Goal: Register for event/course

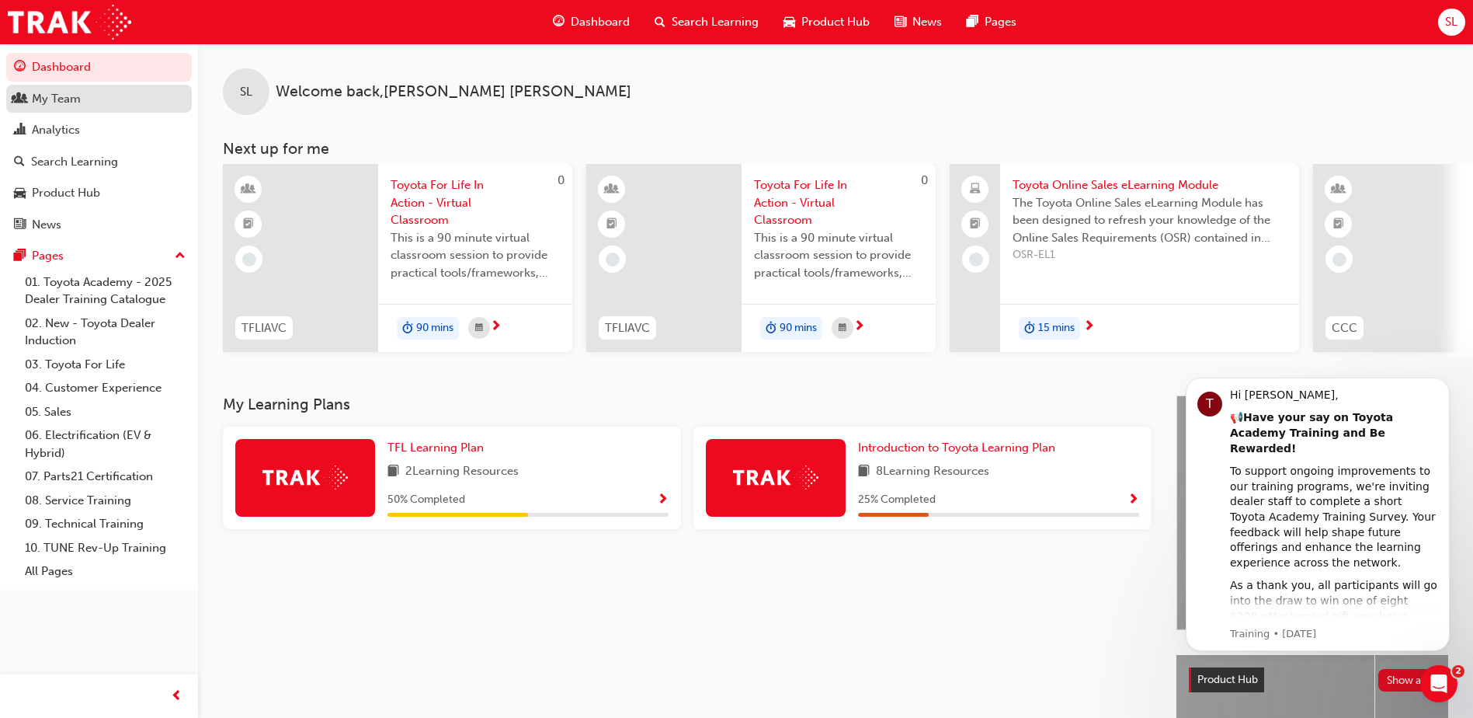
click at [65, 99] on div "My Team" at bounding box center [56, 99] width 49 height 18
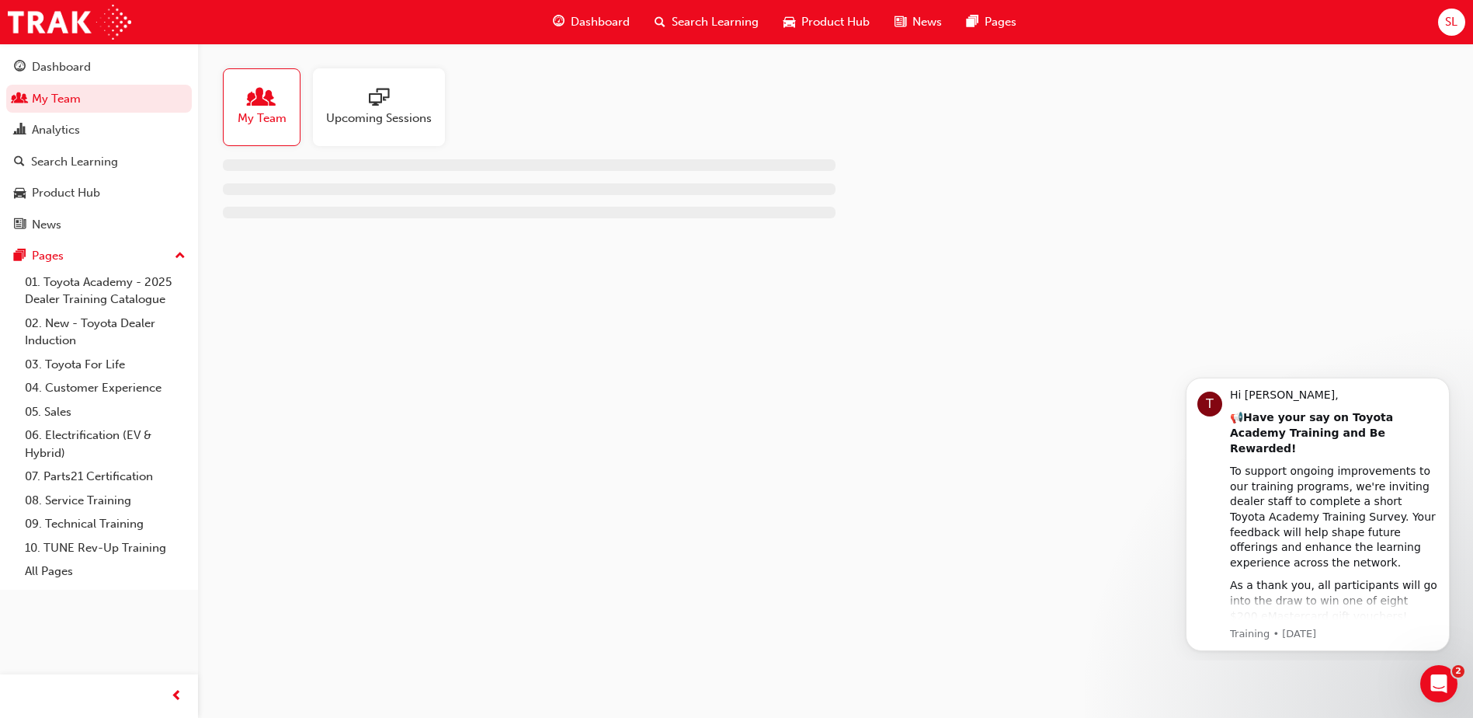
click at [256, 91] on span "people-icon" at bounding box center [262, 99] width 20 height 22
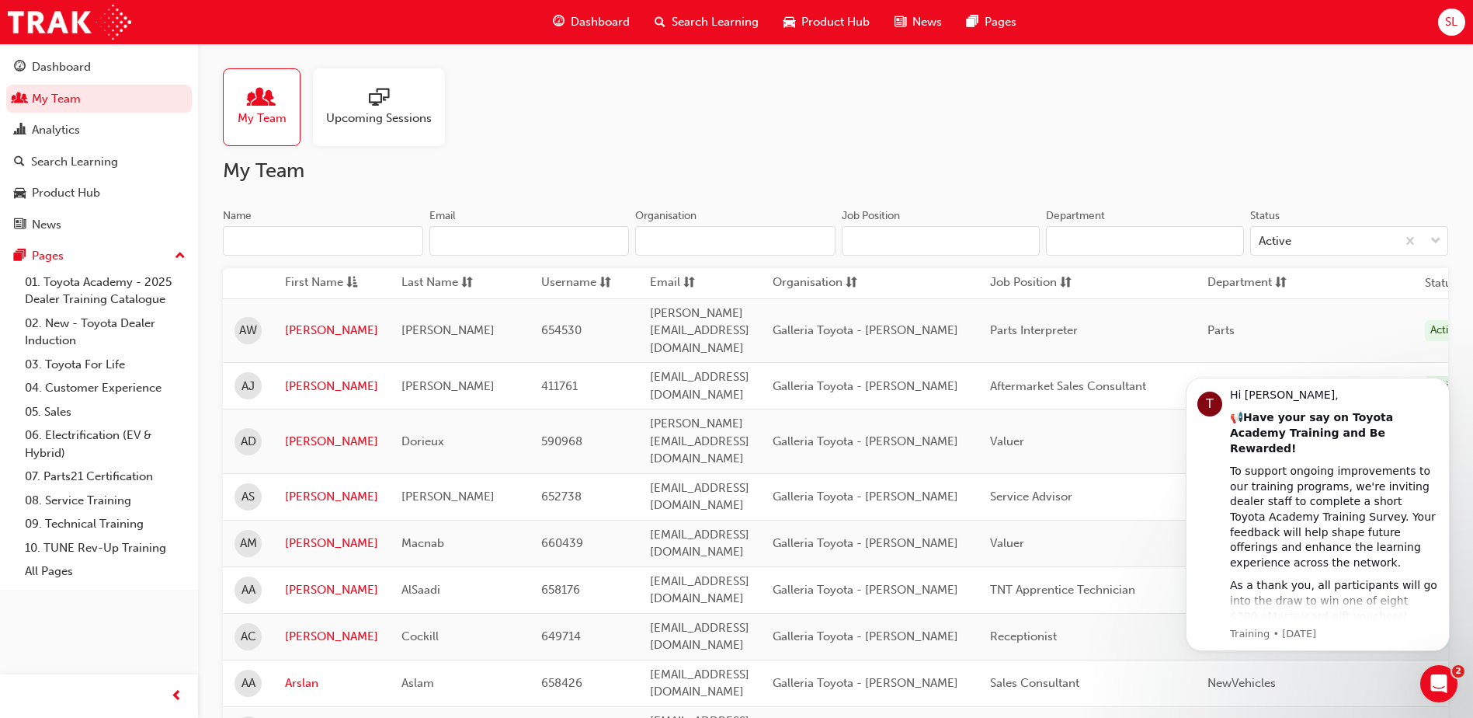
click at [367, 235] on input "Name" at bounding box center [323, 241] width 200 height 30
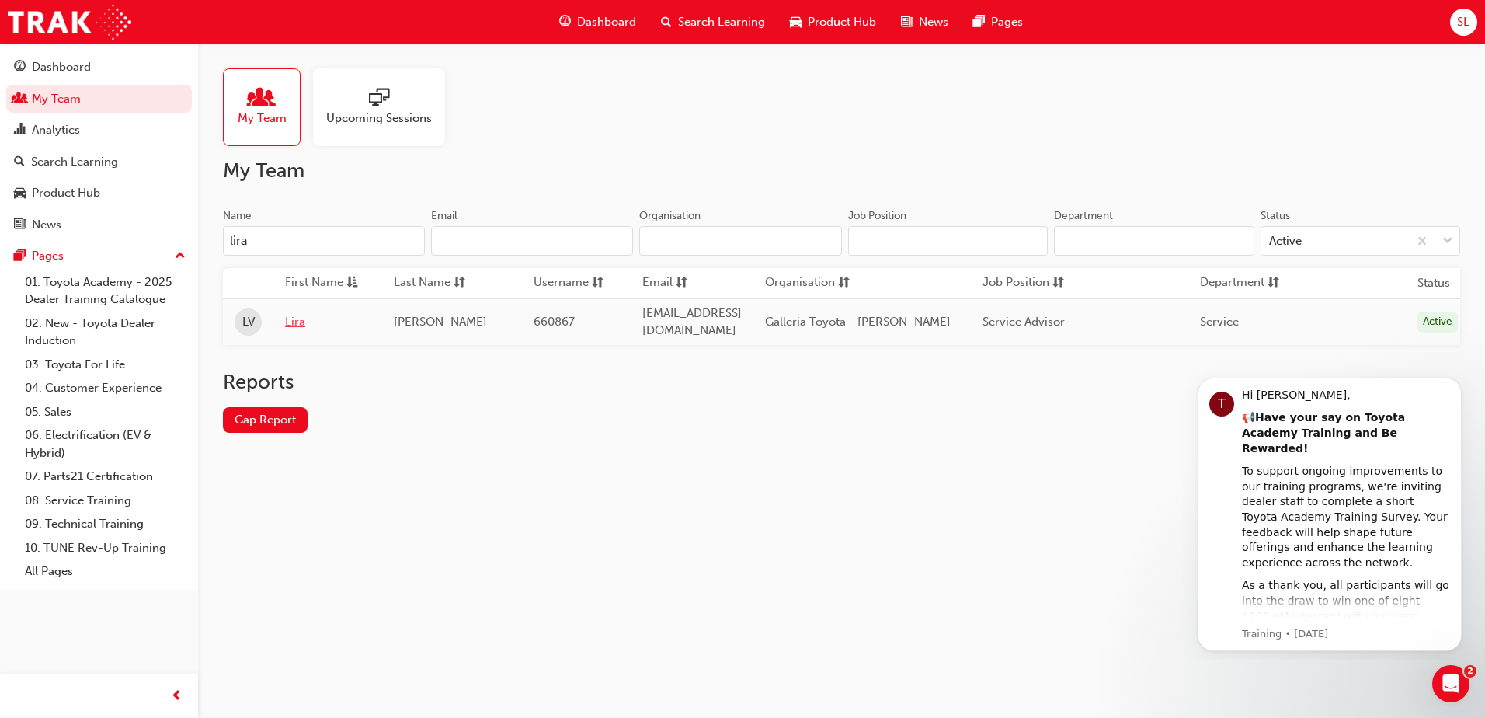
type input "lira"
click at [296, 318] on link "Lira" at bounding box center [327, 322] width 85 height 18
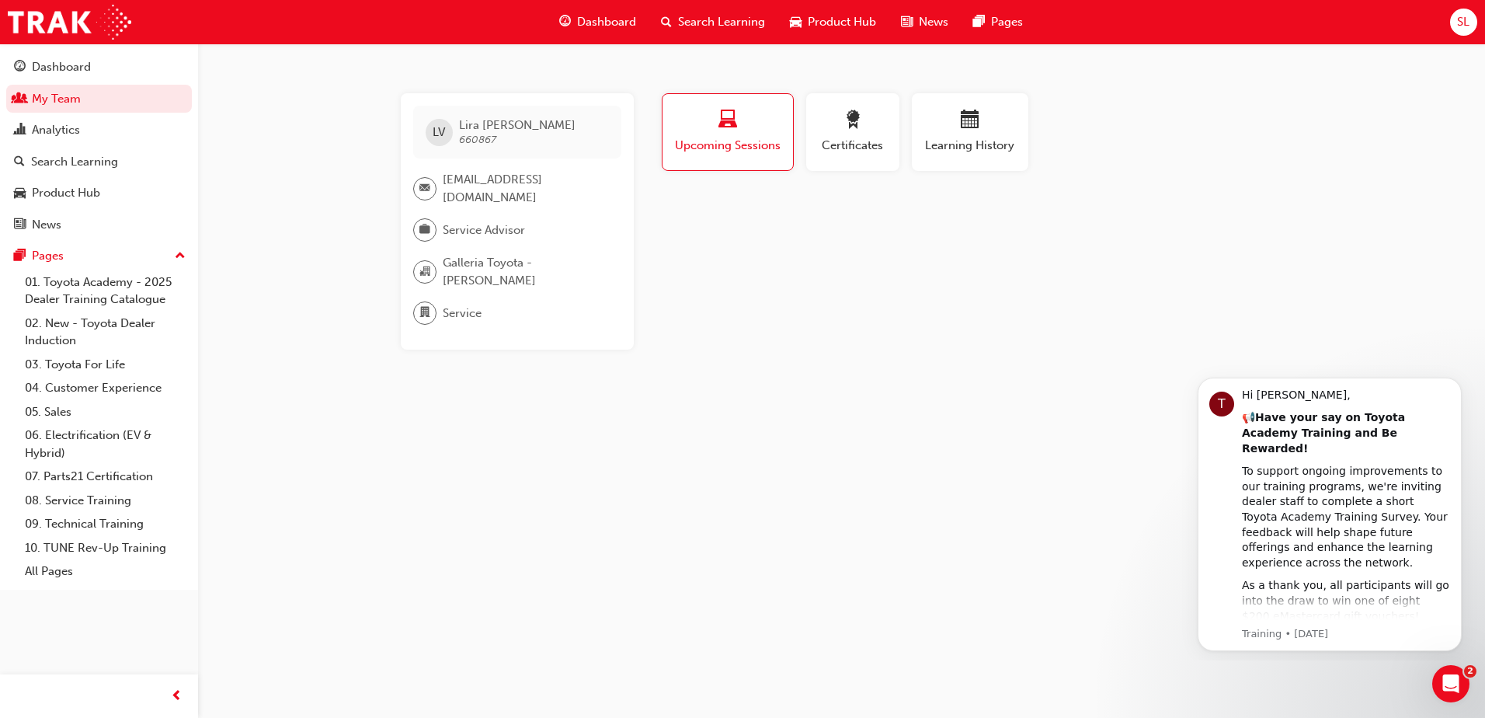
click at [503, 136] on span "[PERSON_NAME] [PERSON_NAME] 660867" at bounding box center [517, 132] width 117 height 28
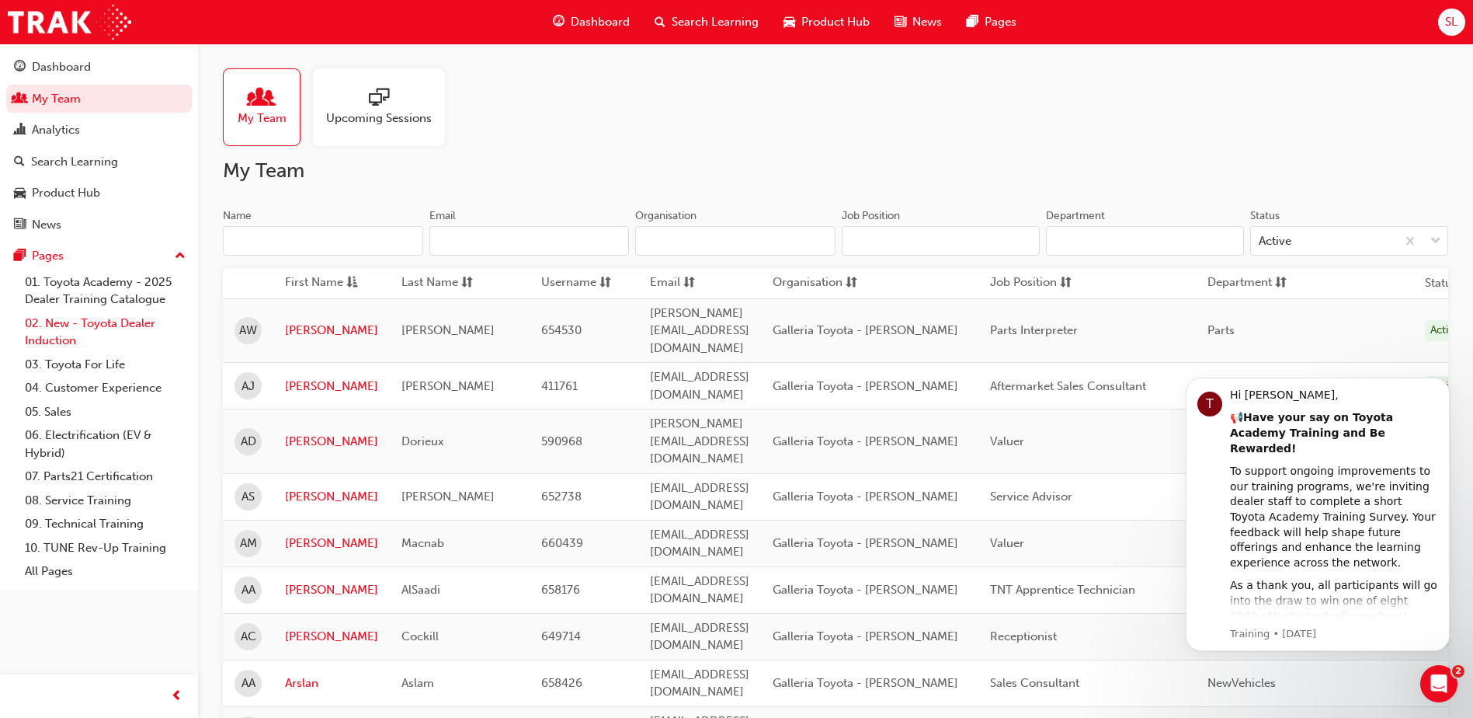
click at [96, 327] on link "02. New - Toyota Dealer Induction" at bounding box center [105, 331] width 173 height 41
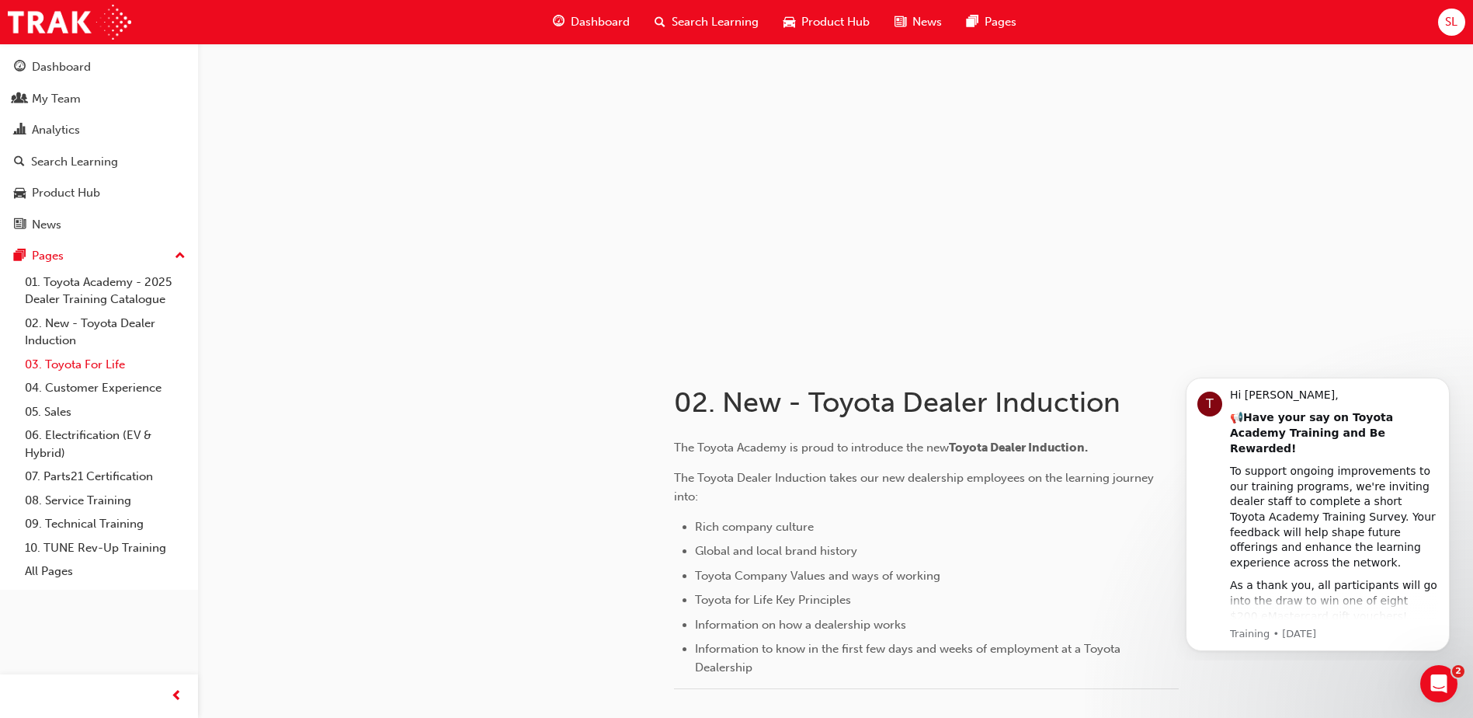
click at [104, 366] on link "03. Toyota For Life" at bounding box center [105, 365] width 173 height 24
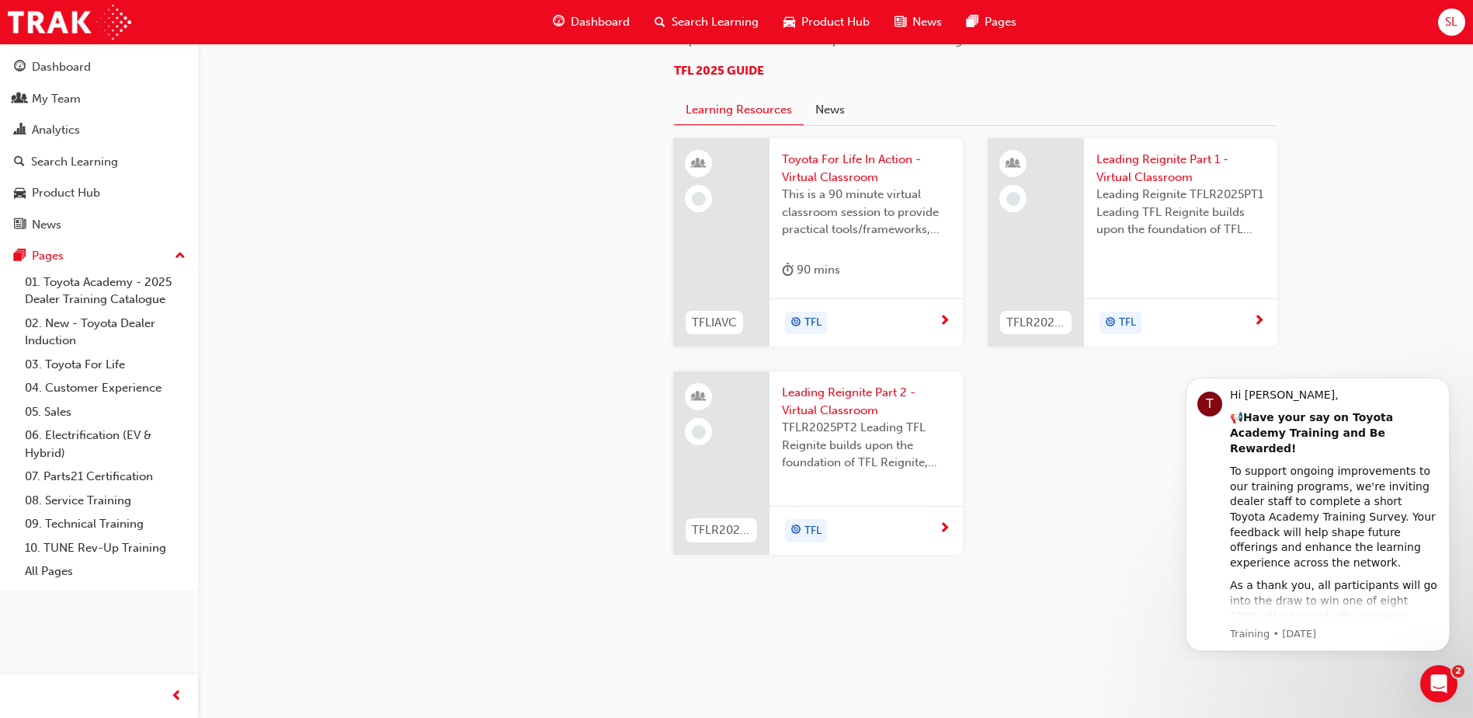
scroll to position [1641, 0]
click at [55, 64] on div "Dashboard" at bounding box center [61, 67] width 59 height 18
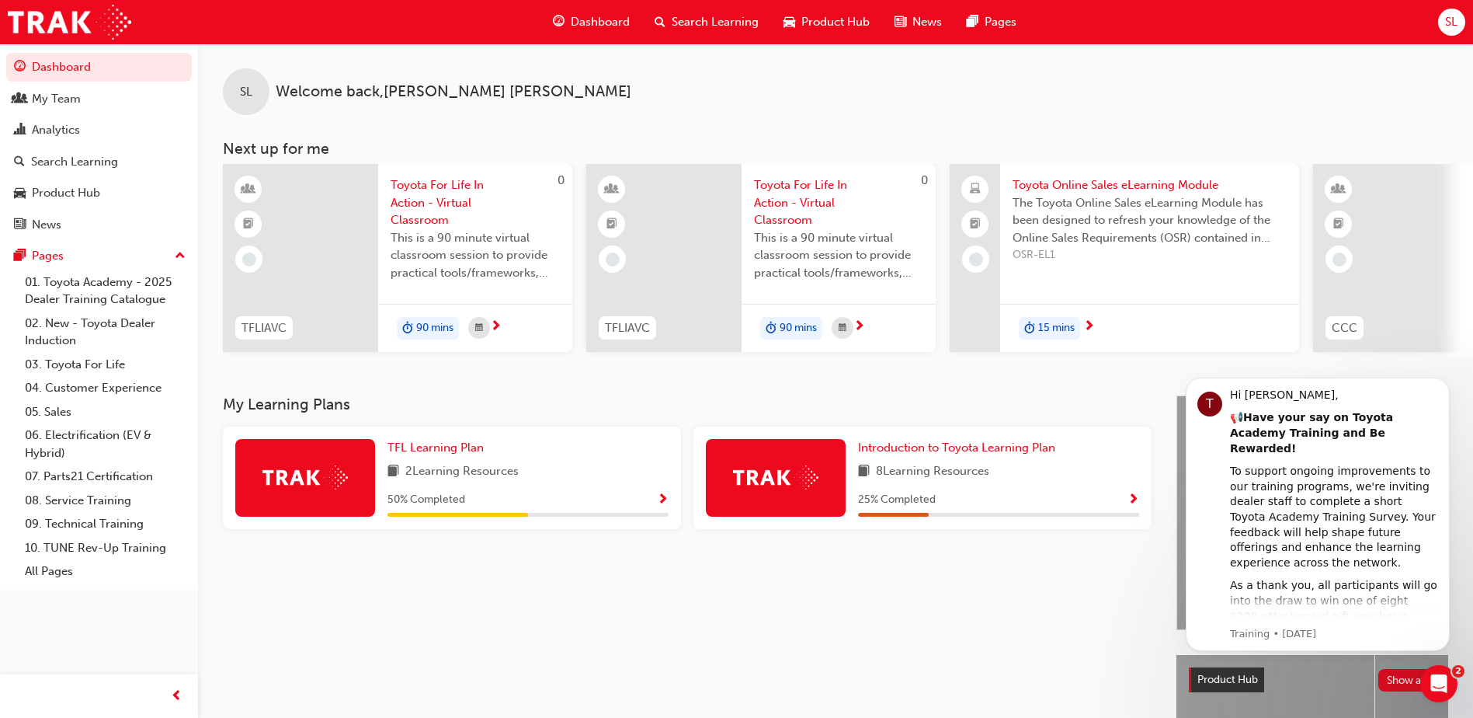
click at [442, 195] on span "Toyota For Life In Action - Virtual Classroom" at bounding box center [475, 202] width 169 height 53
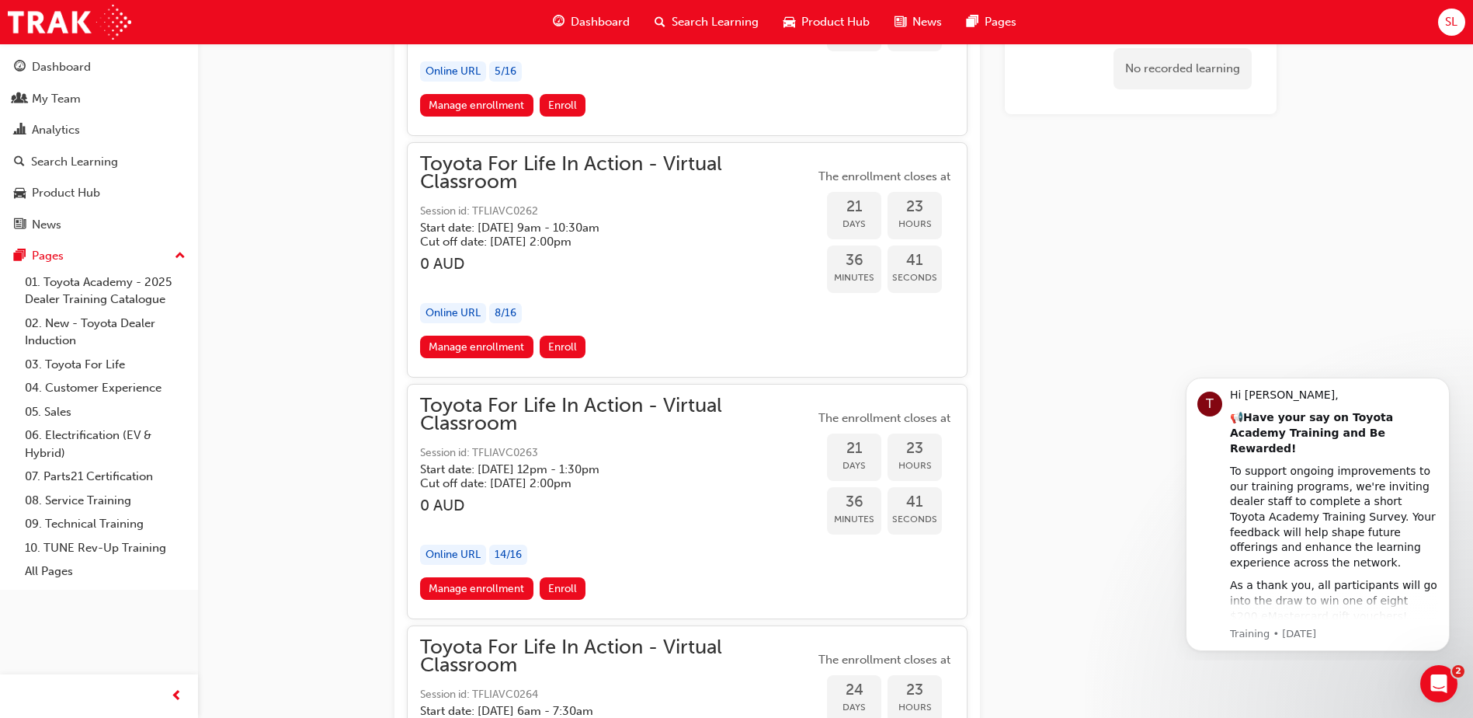
scroll to position [12755, 0]
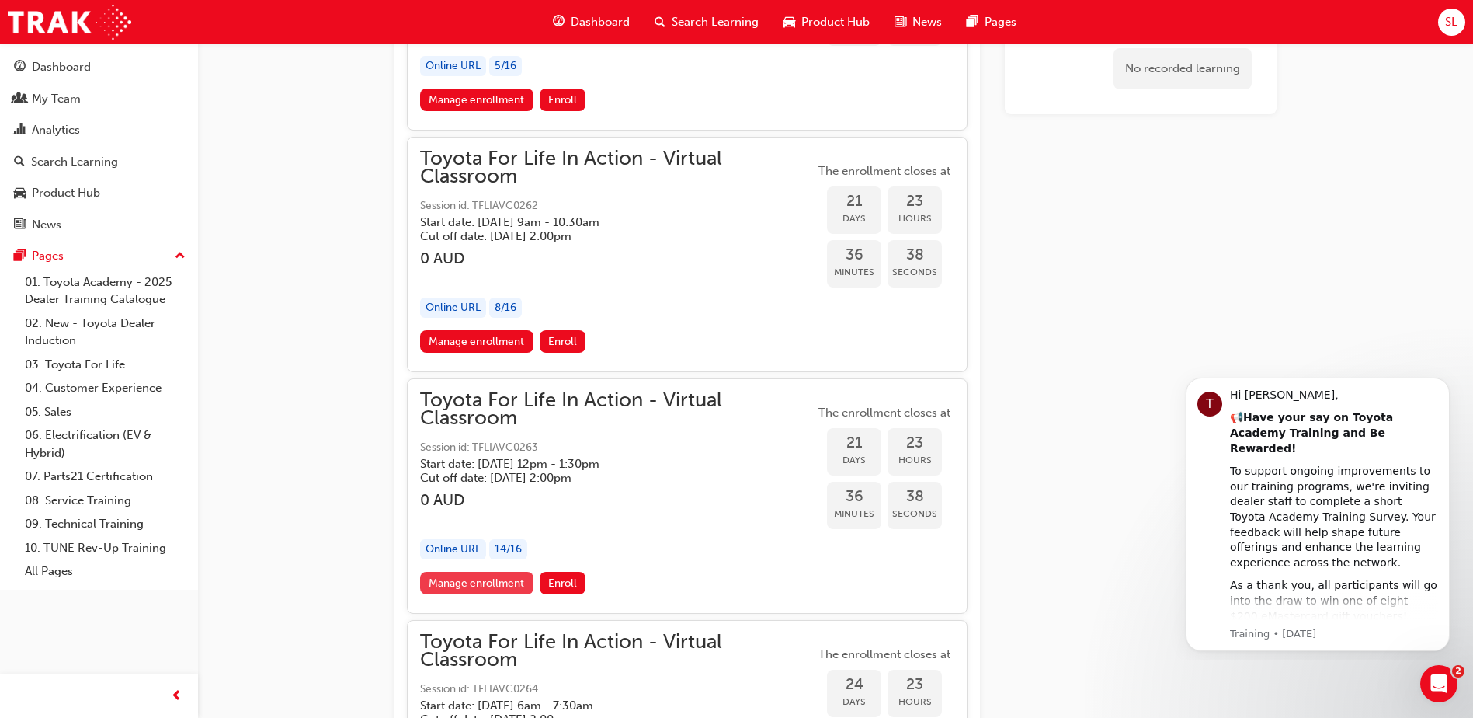
click at [491, 582] on link "Manage enrollment" at bounding box center [476, 583] width 113 height 23
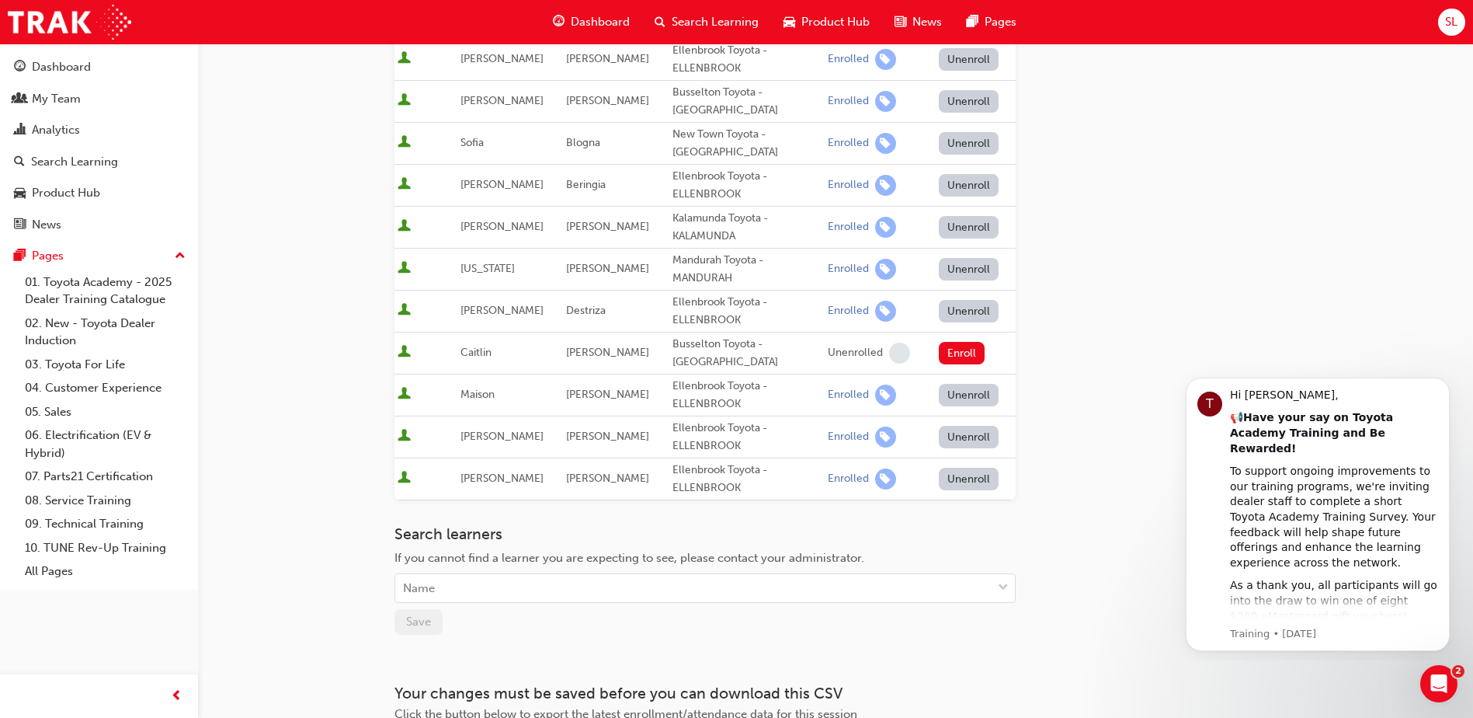
scroll to position [555, 0]
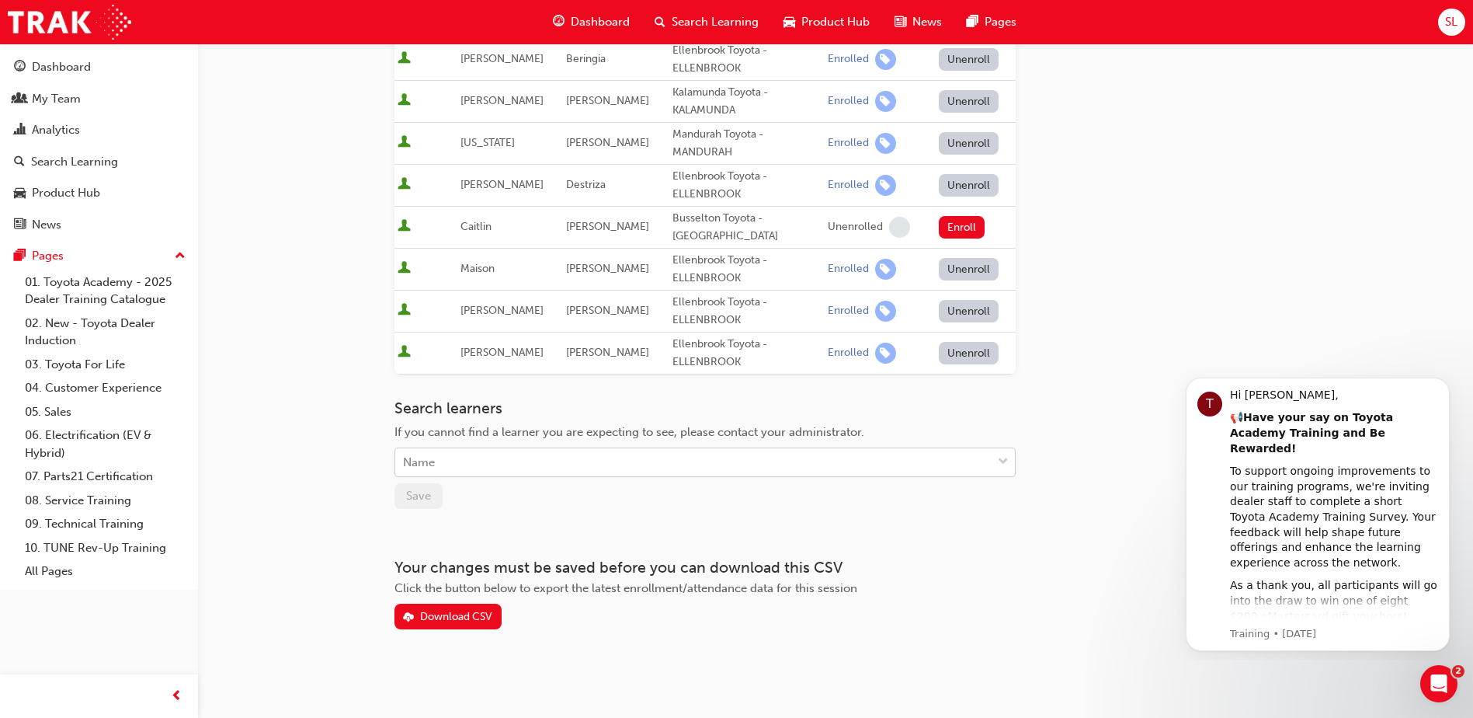
click at [624, 458] on div "Name" at bounding box center [693, 462] width 597 height 27
type input "lira"
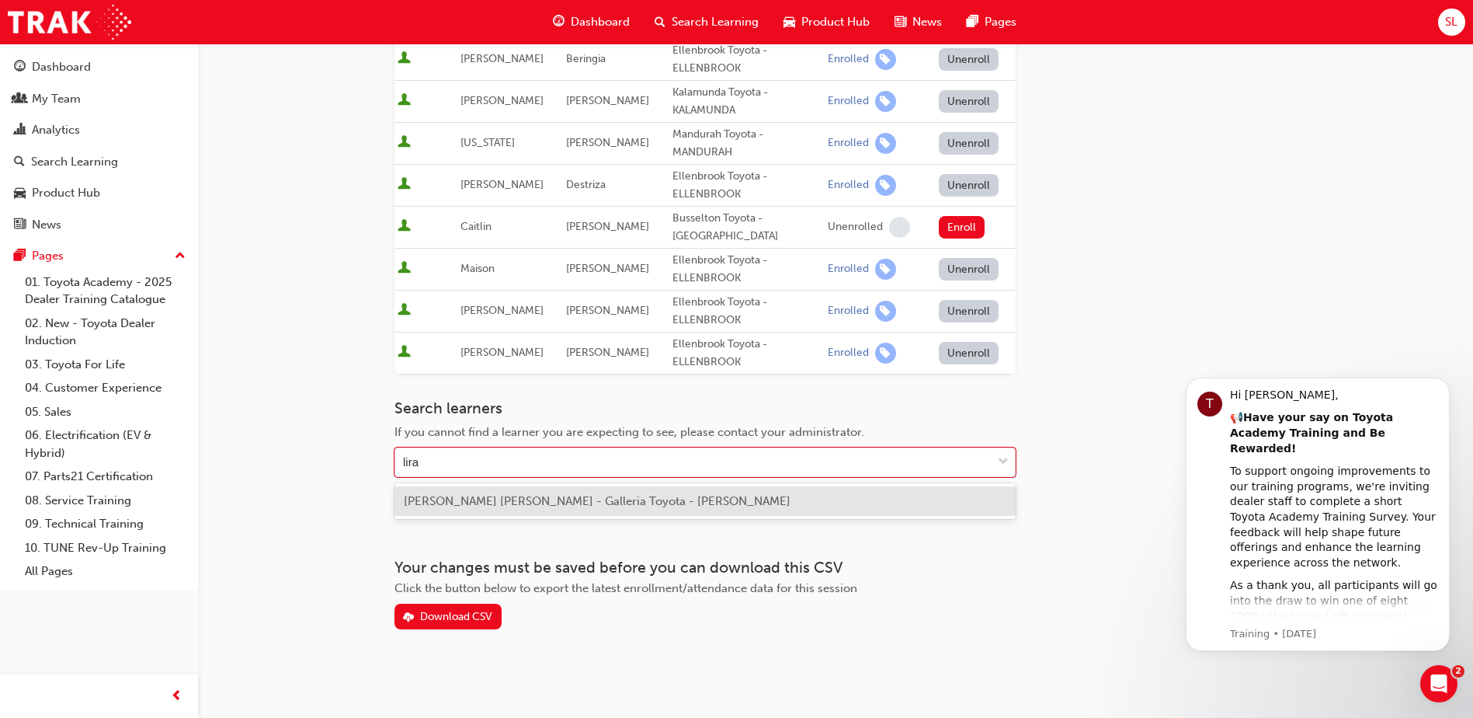
click at [602, 492] on div "[PERSON_NAME] [PERSON_NAME] - Galleria Toyota - [PERSON_NAME]" at bounding box center [705, 501] width 621 height 30
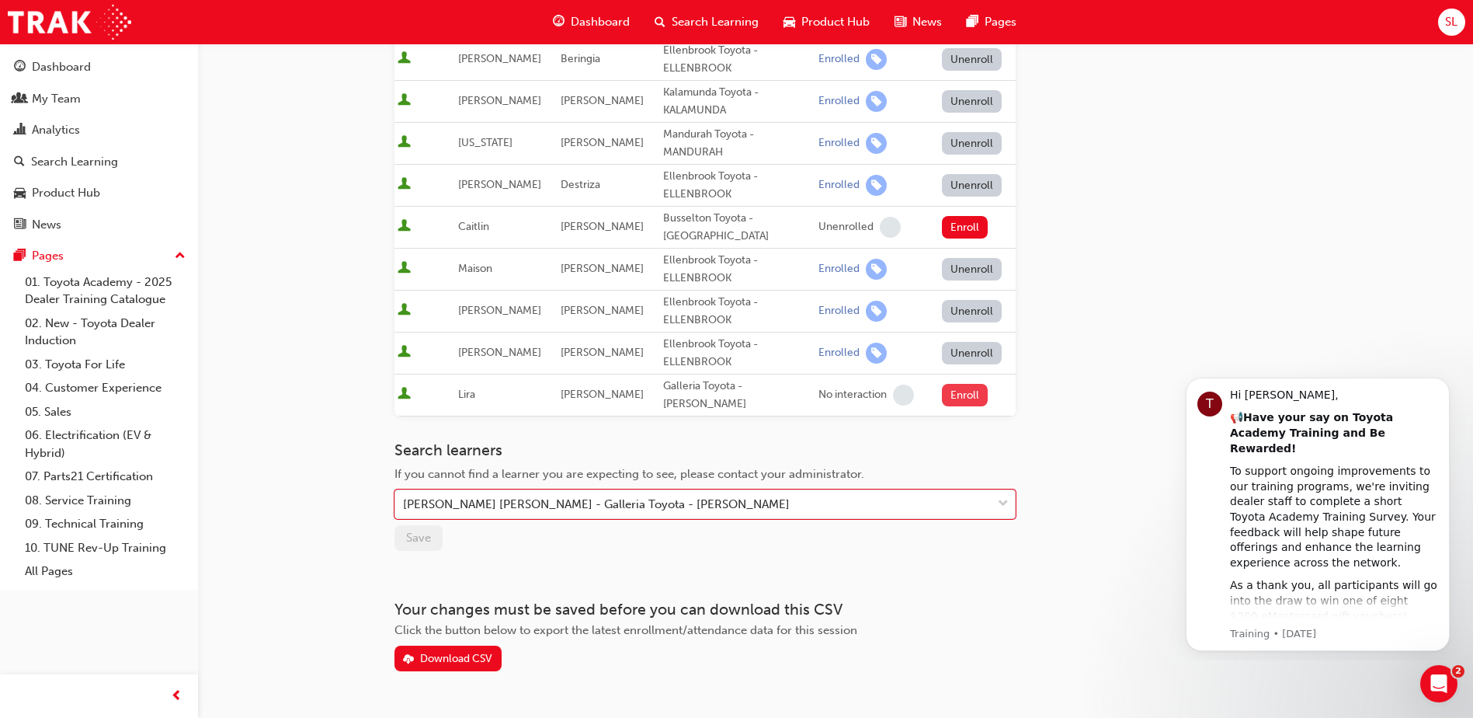
click at [970, 384] on button "Enroll" at bounding box center [965, 395] width 47 height 23
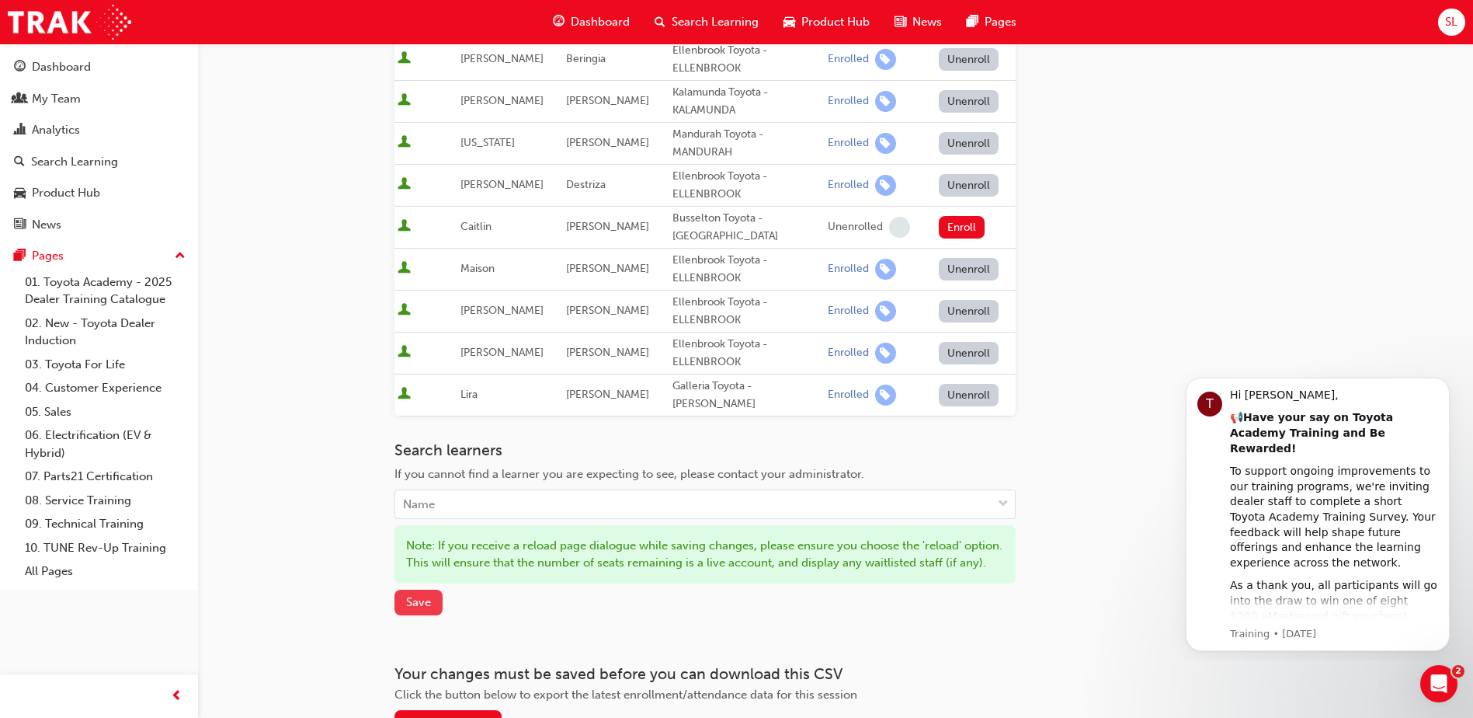
click at [425, 609] on span "Save" at bounding box center [418, 602] width 25 height 14
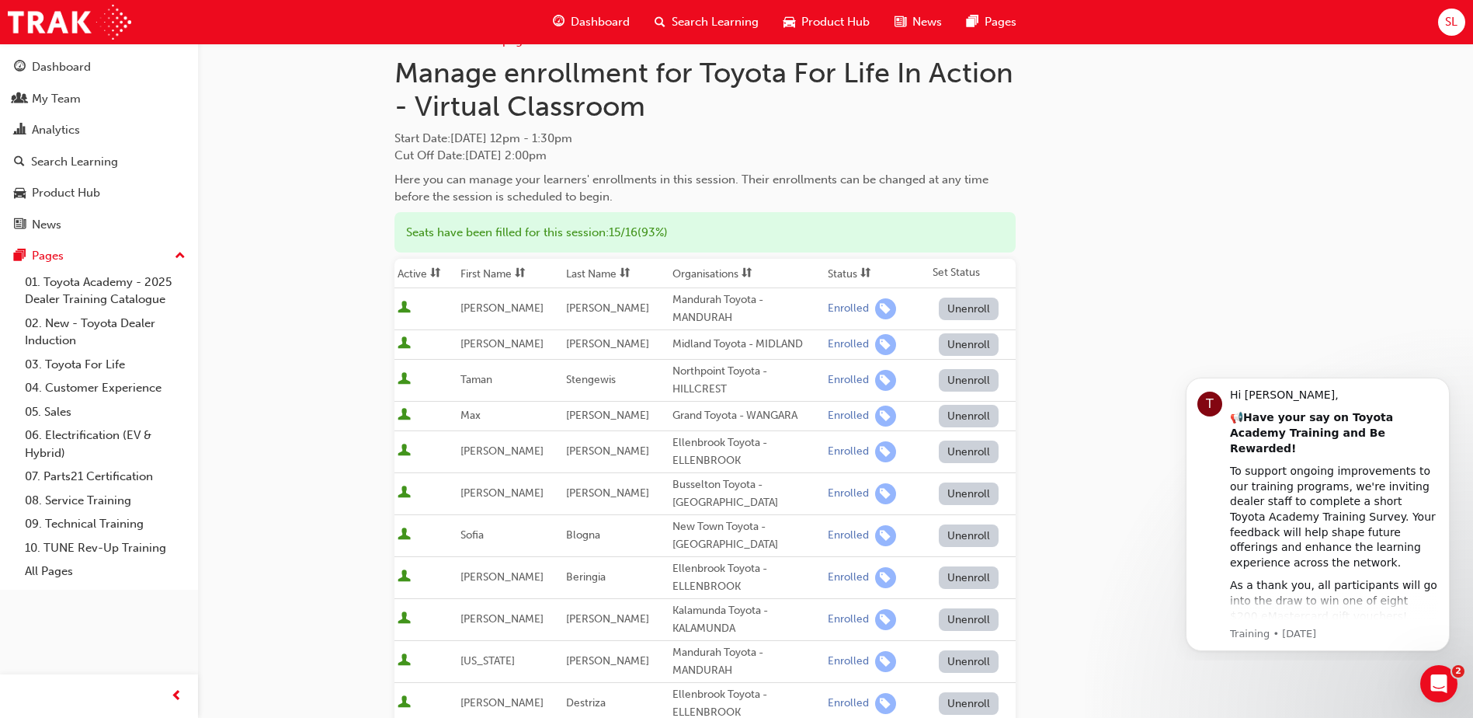
scroll to position [0, 0]
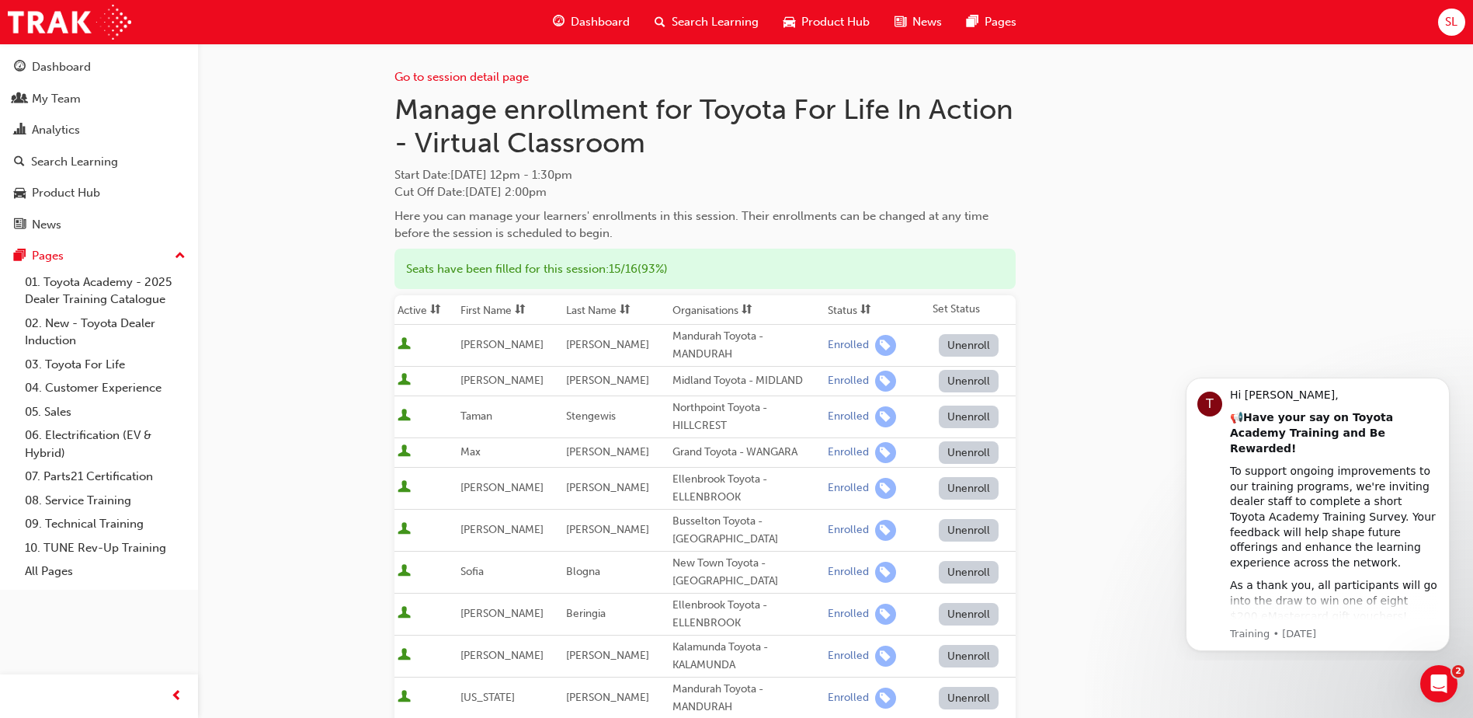
drag, startPoint x: 614, startPoint y: 192, endPoint x: 458, endPoint y: 198, distance: 156.2
click at [458, 198] on div "Start Date : [DATE] 12pm - 1:30pm Cut Off Date : [DATE] 2:00pm" at bounding box center [705, 183] width 621 height 35
drag, startPoint x: 635, startPoint y: 167, endPoint x: 390, endPoint y: 176, distance: 244.8
click at [390, 176] on div "Go to session detail page Manage enrollment for Toyota For Life In Action - Vir…" at bounding box center [836, 659] width 932 height 1232
copy span "Start Date : [DATE] 12pm - 1:30pm"
